Goal: Task Accomplishment & Management: Manage account settings

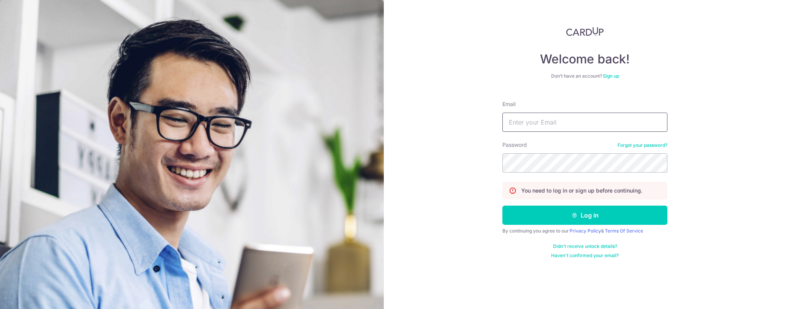
click at [566, 125] on input "Email" at bounding box center [584, 121] width 165 height 19
click at [653, 123] on input "Email" at bounding box center [584, 121] width 165 height 19
type input "[EMAIL_ADDRESS][DOMAIN_NAME]"
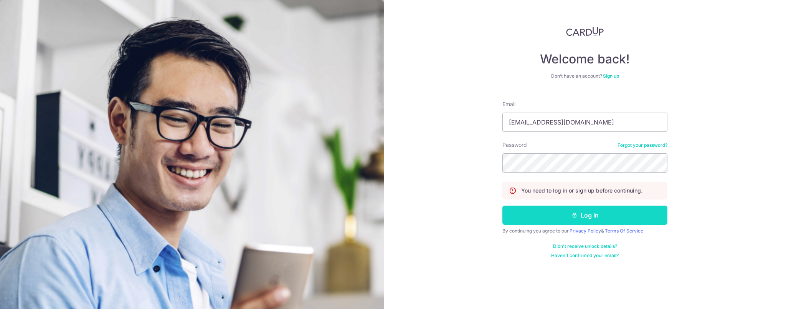
click at [600, 222] on button "Log in" at bounding box center [584, 214] width 165 height 19
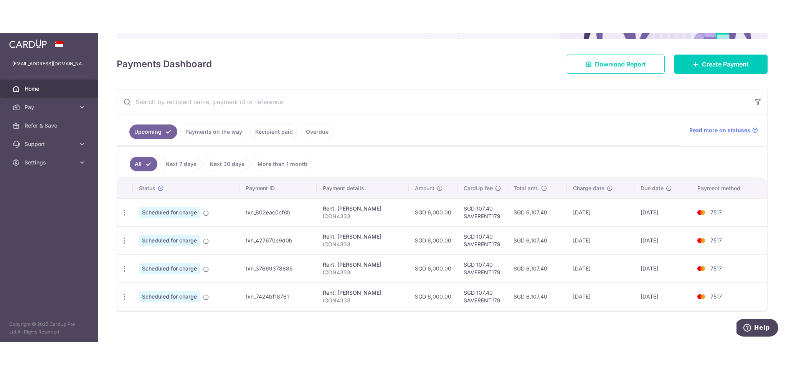
scroll to position [98, 0]
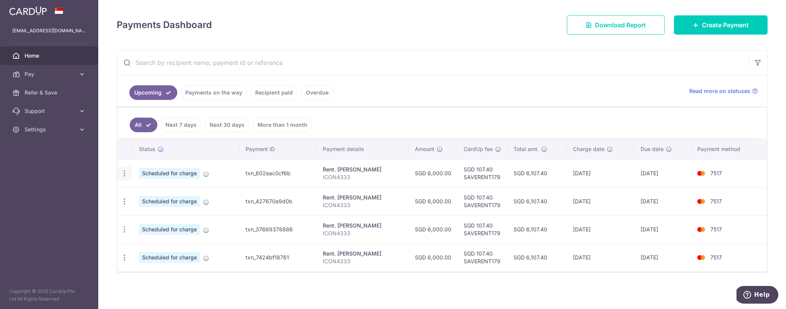
click at [122, 173] on icon "button" at bounding box center [124, 173] width 8 height 8
click at [158, 195] on span "Update payment" at bounding box center [165, 194] width 52 height 9
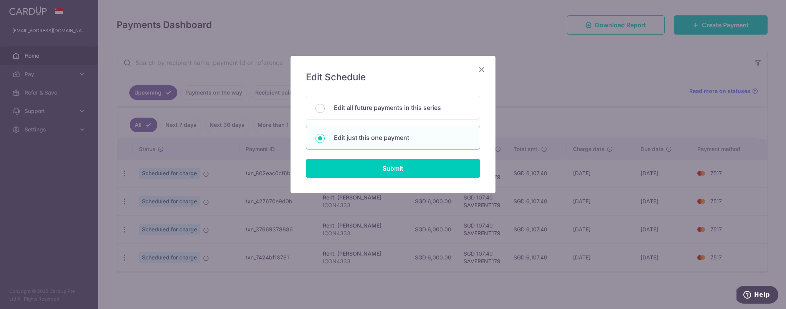
click at [485, 66] on icon "Close" at bounding box center [481, 69] width 9 height 10
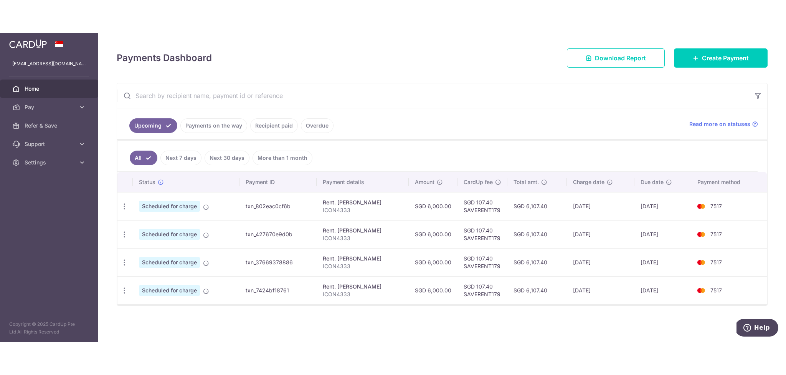
scroll to position [23, 0]
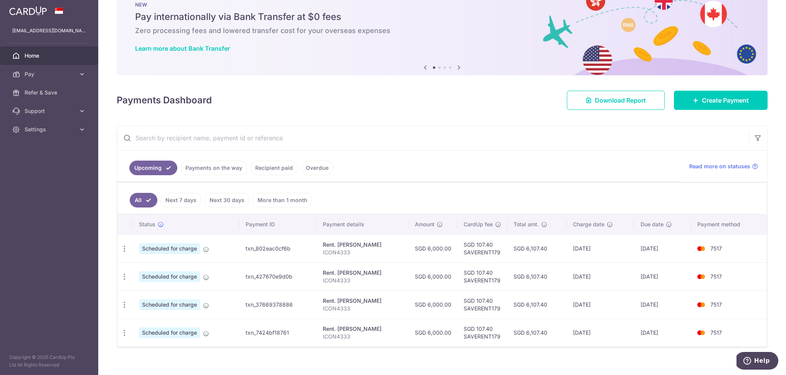
click at [454, 69] on icon at bounding box center [458, 68] width 9 height 10
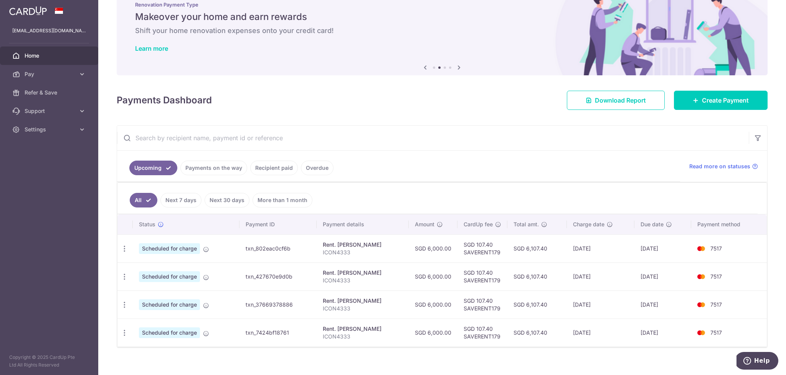
click at [456, 69] on icon at bounding box center [458, 68] width 9 height 10
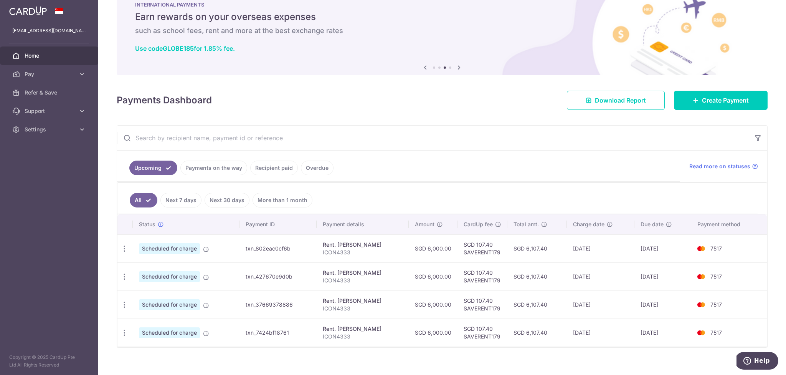
click at [456, 69] on icon at bounding box center [458, 68] width 9 height 10
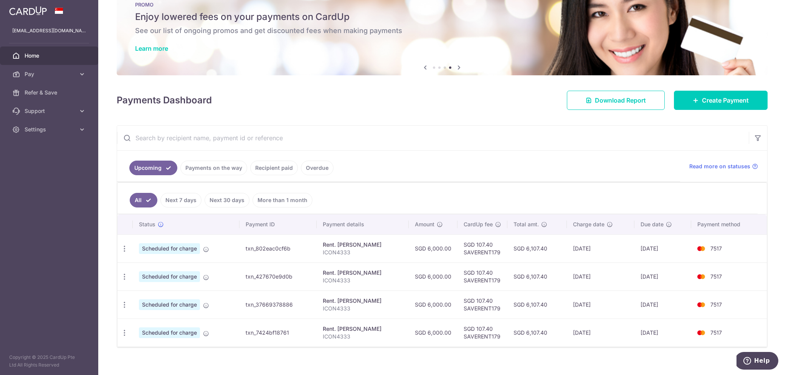
click at [456, 69] on icon at bounding box center [458, 68] width 9 height 10
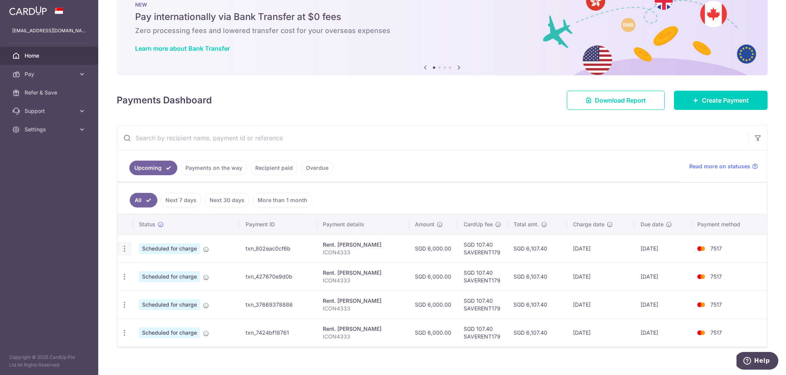
click at [124, 247] on icon "button" at bounding box center [124, 248] width 8 height 8
click at [155, 271] on span "Update payment" at bounding box center [165, 269] width 52 height 9
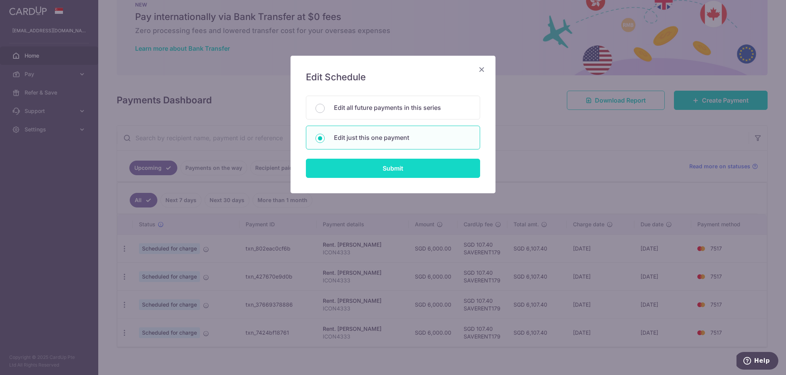
click at [377, 165] on input "Submit" at bounding box center [393, 167] width 174 height 19
radio input "true"
type input "6,000.00"
type input "[DATE]"
type input "ICON4333"
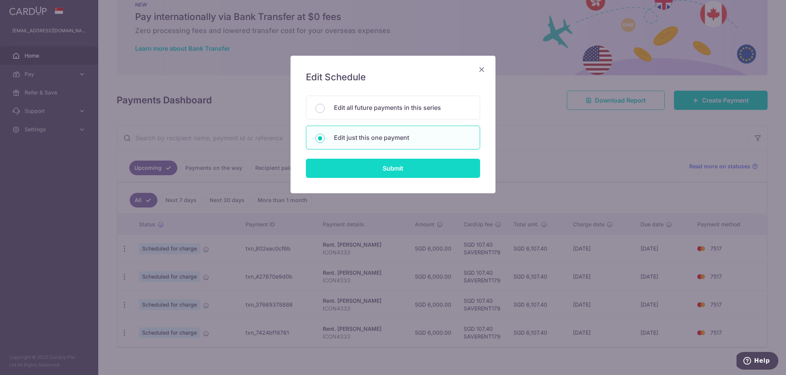
type input "SAVERENT179"
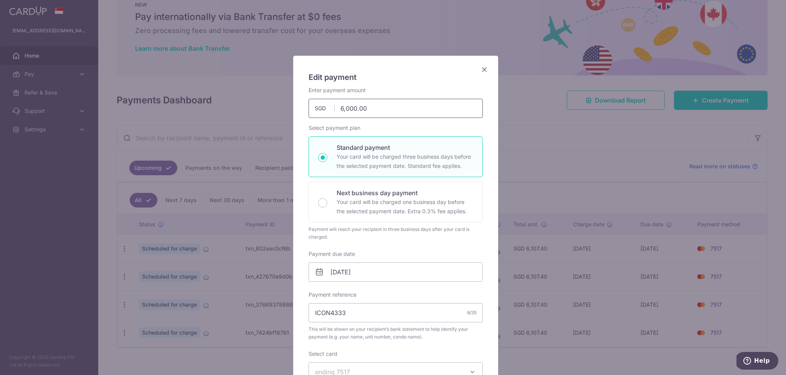
drag, startPoint x: 371, startPoint y: 110, endPoint x: 279, endPoint y: 97, distance: 93.0
click at [278, 97] on div "Edit payment By clicking apply, you will make changes to all payments to Guo Zh…" at bounding box center [393, 187] width 786 height 375
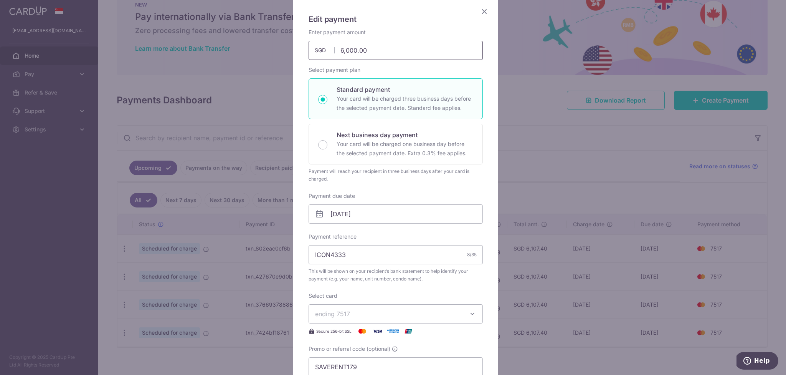
scroll to position [5, 0]
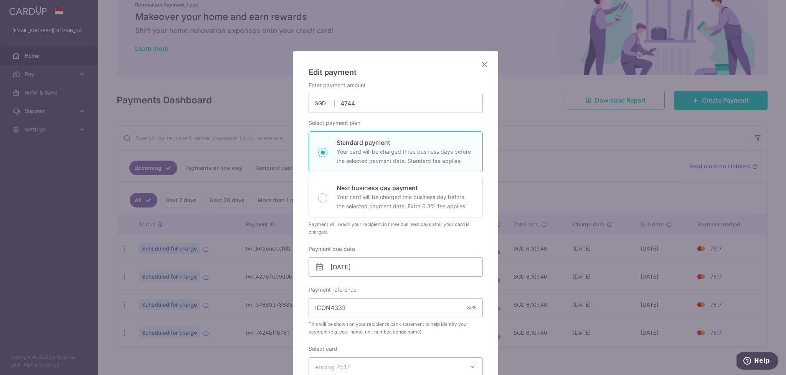
type input "4,744.00"
click at [407, 72] on h5 "Edit payment" at bounding box center [396, 72] width 174 height 12
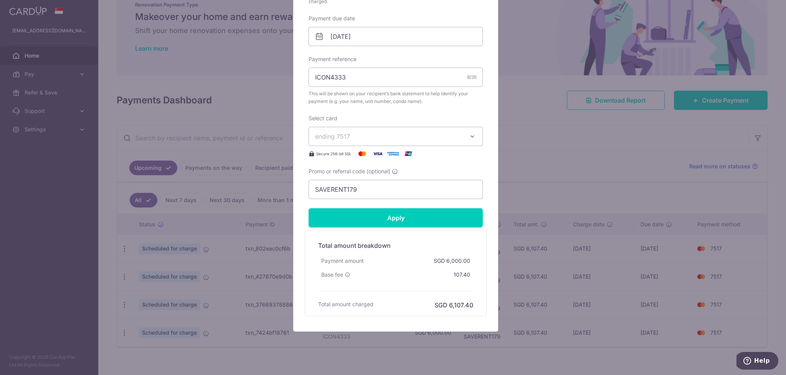
scroll to position [247, 0]
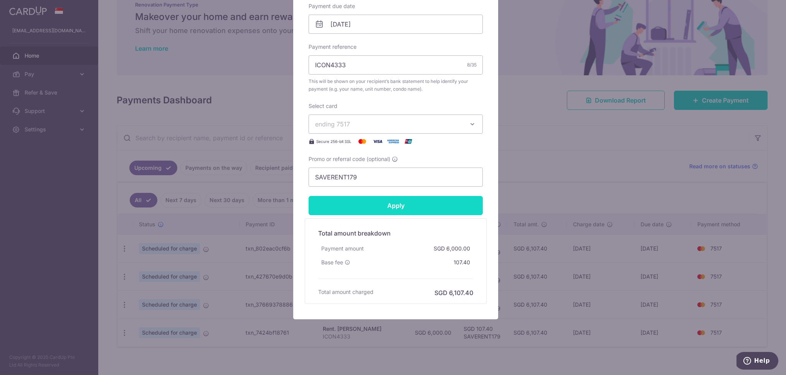
click at [403, 203] on input "Apply" at bounding box center [396, 205] width 174 height 19
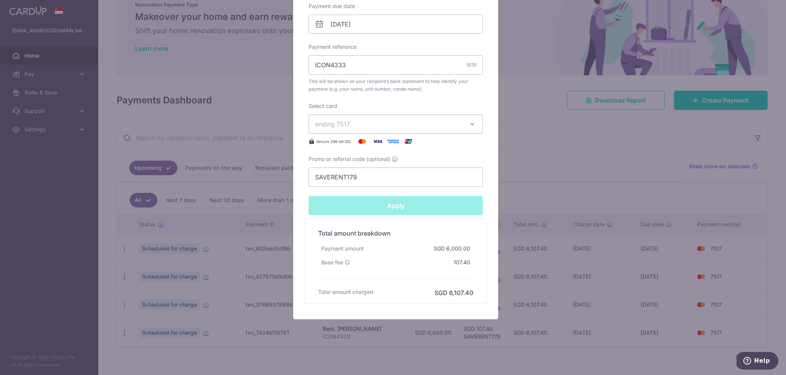
type input "Successfully Applied"
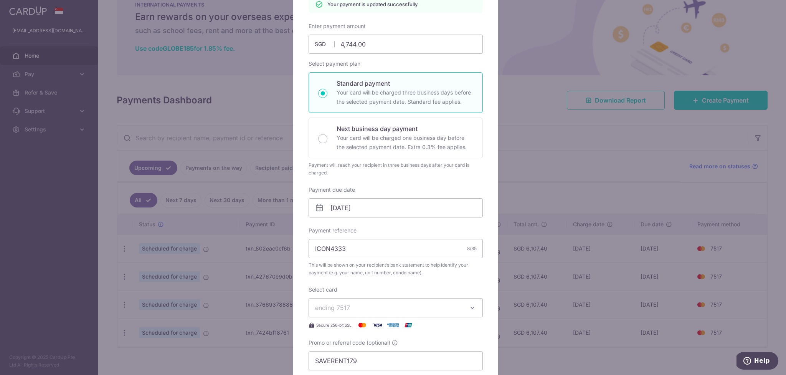
scroll to position [0, 0]
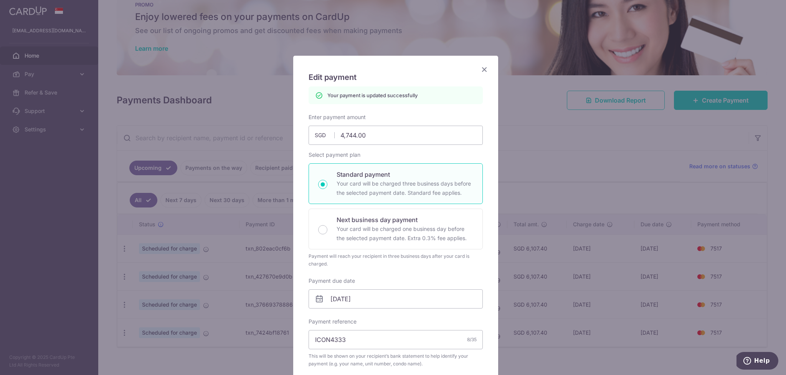
click at [484, 71] on icon "Close" at bounding box center [484, 69] width 9 height 10
